Goal: Information Seeking & Learning: Learn about a topic

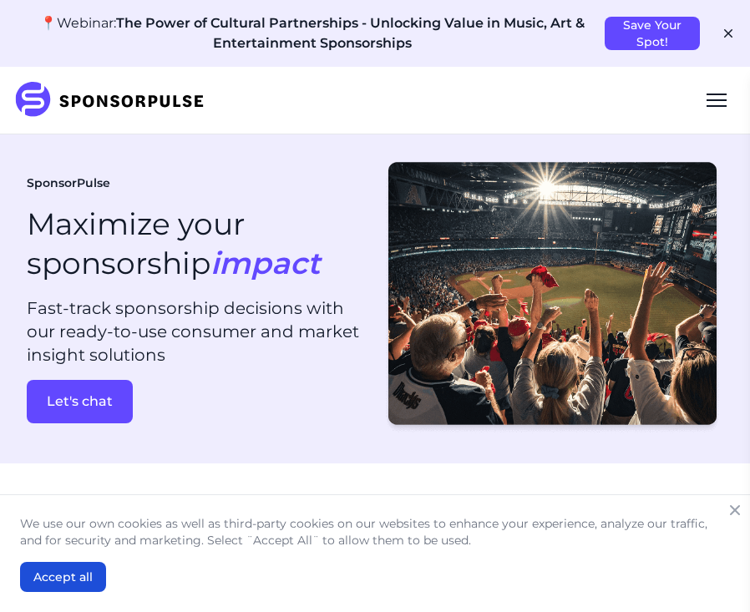
click at [711, 96] on div "Menu" at bounding box center [717, 100] width 40 height 40
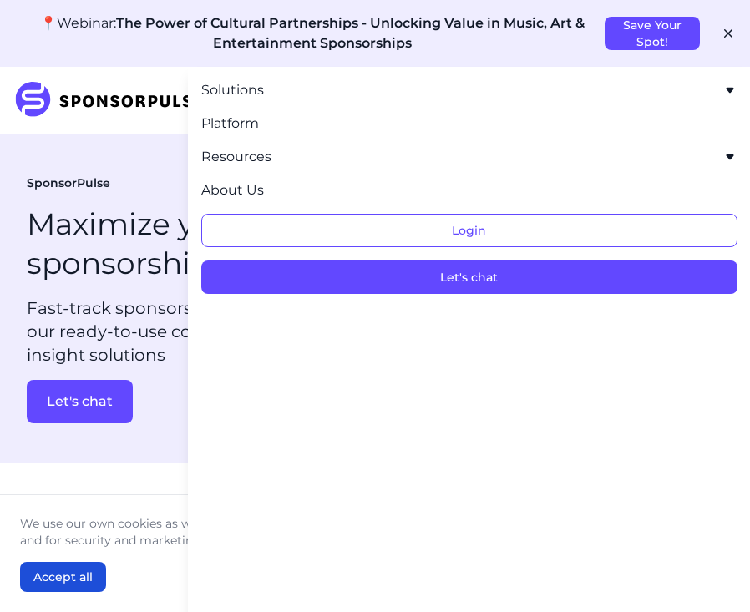
click at [131, 244] on h1 "Maximize your sponsorship impact" at bounding box center [173, 244] width 293 height 79
click at [729, 37] on icon "button" at bounding box center [728, 33] width 17 height 17
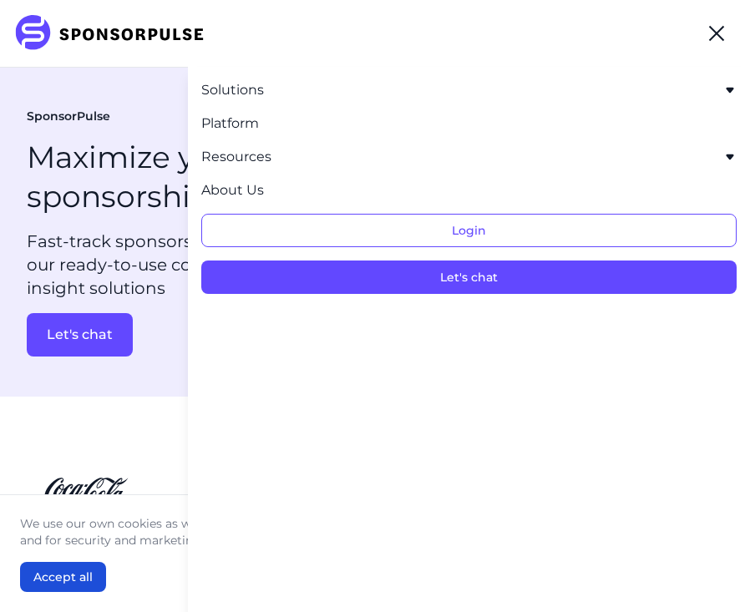
click at [718, 35] on div "Menu" at bounding box center [716, 33] width 15 height 15
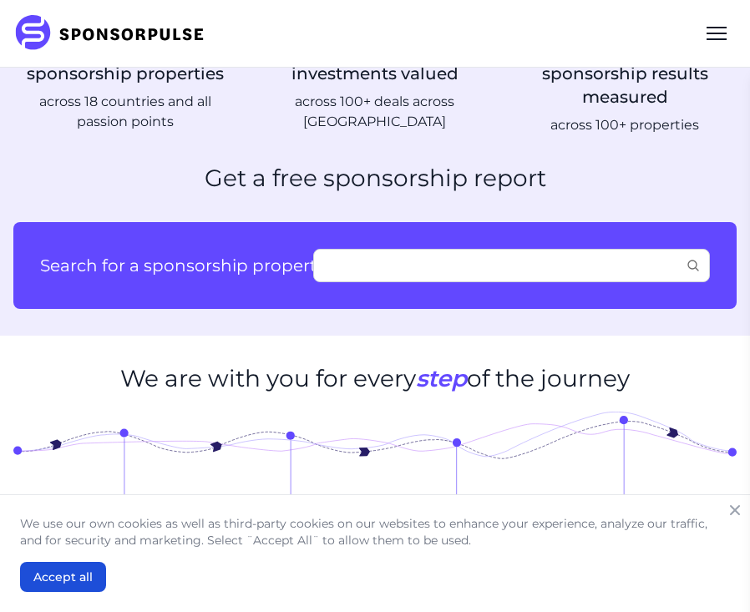
scroll to position [674, 0]
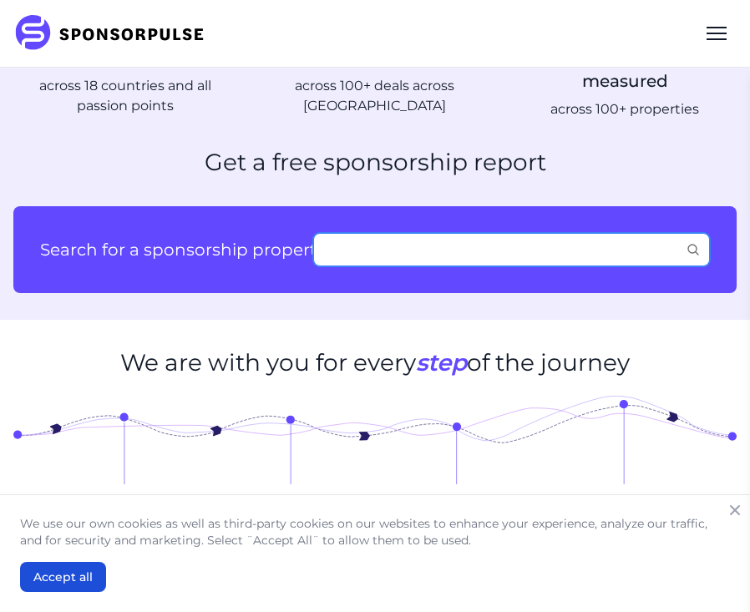
click at [415, 254] on input "Search for a sponsorship property:" at bounding box center [511, 249] width 397 height 33
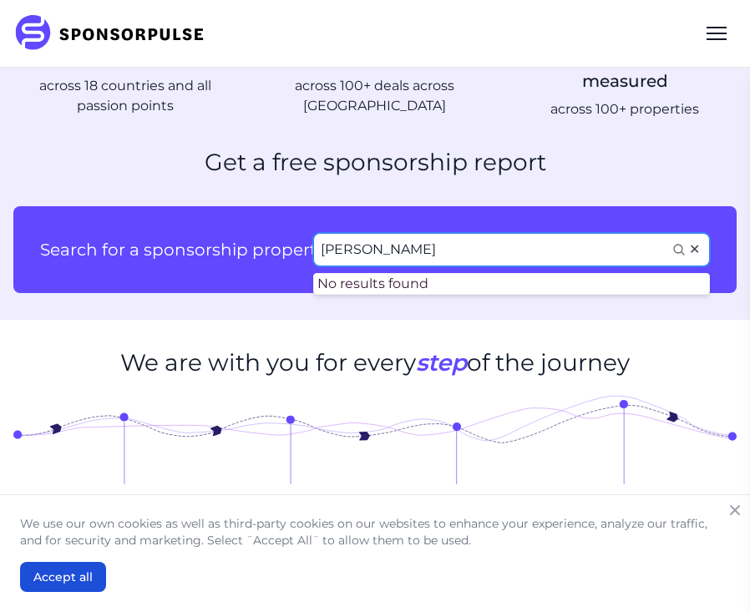
type input "miller"
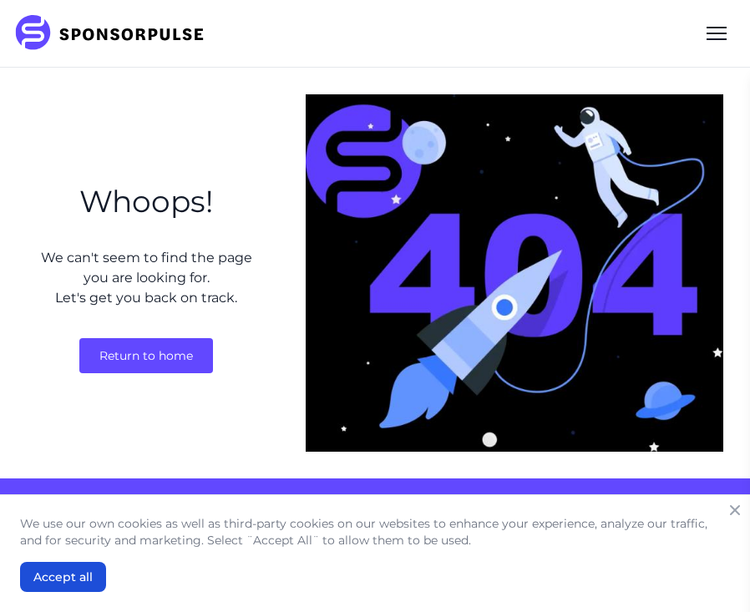
click at [707, 38] on div "Menu" at bounding box center [717, 39] width 20 height 2
